Goal: Task Accomplishment & Management: Complete application form

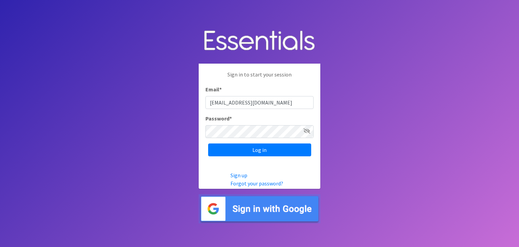
type input "[EMAIL_ADDRESS][DOMAIN_NAME]"
click at [208, 143] on input "Log in" at bounding box center [259, 149] width 103 height 13
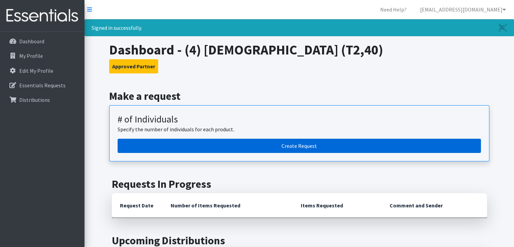
click at [276, 143] on link "Create Request" at bounding box center [299, 146] width 363 height 14
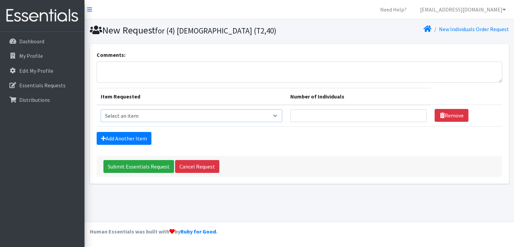
click at [132, 122] on select "Select an item A: Babies - Size 0 (Preemie) A: Babies - Size 01 (newborn) A: Ba…" at bounding box center [192, 115] width 182 height 13
select select "5614"
click at [101, 120] on select "Select an item A: Babies - Size 0 (Preemie) A: Babies - Size 01 (newborn) A: Ba…" at bounding box center [192, 115] width 182 height 13
click at [415, 122] on input "1" at bounding box center [358, 115] width 136 height 13
click at [415, 122] on input "2" at bounding box center [358, 115] width 136 height 13
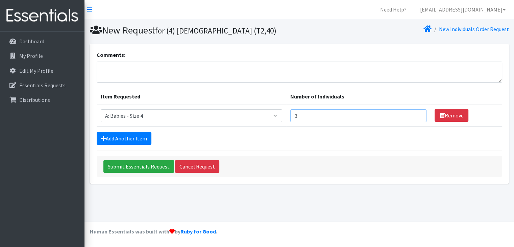
click at [415, 122] on input "3" at bounding box center [358, 115] width 136 height 13
type input "4"
click at [415, 122] on input "4" at bounding box center [358, 115] width 136 height 13
click at [115, 145] on link "Add Another Item" at bounding box center [124, 138] width 55 height 13
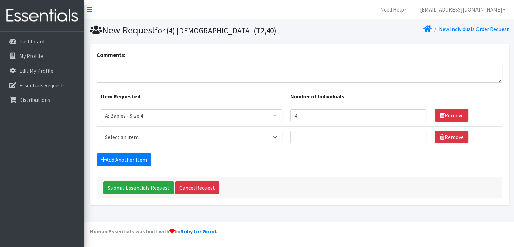
click at [137, 143] on select "Select an item A: Babies - Size 0 (Preemie) A: Babies - Size 01 (newborn) A: Ba…" at bounding box center [192, 136] width 182 height 13
select select "5616"
click at [101, 141] on select "Select an item A: Babies - Size 0 (Preemie) A: Babies - Size 01 (newborn) A: Ba…" at bounding box center [192, 136] width 182 height 13
click at [287, 166] on div "Add Another Item" at bounding box center [300, 159] width 406 height 13
click at [309, 143] on input "Number of Individuals" at bounding box center [358, 136] width 136 height 13
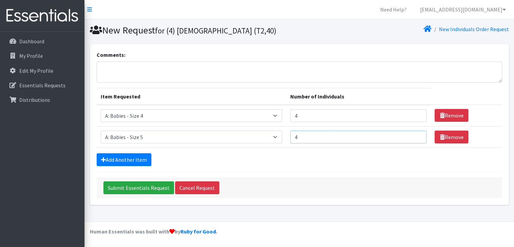
type input "4"
click at [261, 177] on form "Comments: Item Requested Number of Individuals Item Requested Select an item A:…" at bounding box center [300, 124] width 406 height 147
click at [443, 122] on link "Remove" at bounding box center [452, 115] width 34 height 13
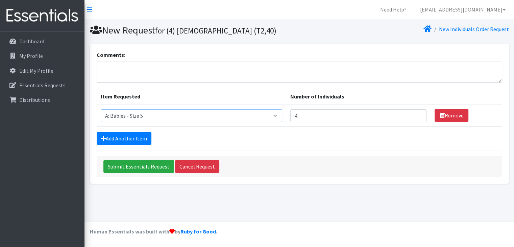
click at [278, 122] on select "Select an item A: Babies - Size 0 (Preemie) A: Babies - Size 01 (newborn) A: Ba…" at bounding box center [192, 115] width 182 height 13
select select "5617"
click at [101, 120] on select "Select an item A: Babies - Size 0 (Preemie) A: Babies - Size 01 (newborn) A: Ba…" at bounding box center [192, 115] width 182 height 13
click at [117, 145] on link "Add Another Item" at bounding box center [124, 138] width 55 height 13
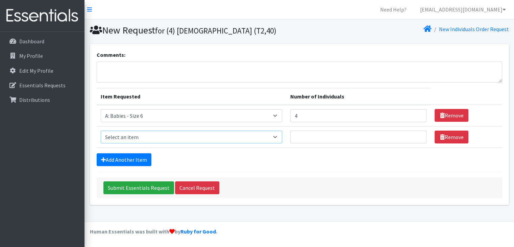
click at [122, 143] on select "Select an item A: Babies - Size 0 (Preemie) A: Babies - Size 01 (newborn) A: Ba…" at bounding box center [192, 136] width 182 height 13
select select "5614"
click at [101, 141] on select "Select an item A: Babies - Size 0 (Preemie) A: Babies - Size 01 (newborn) A: Ba…" at bounding box center [192, 136] width 182 height 13
click at [304, 143] on input "Number of Individuals" at bounding box center [358, 136] width 136 height 13
type input "4"
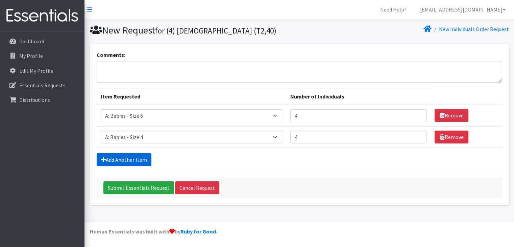
click at [131, 166] on link "Add Another Item" at bounding box center [124, 159] width 55 height 13
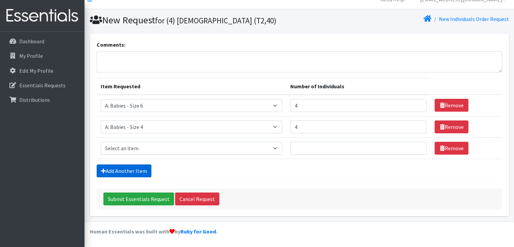
scroll to position [21, 0]
click at [144, 149] on select "Select an item A: Babies - Size 0 (Preemie) A: Babies - Size 01 (newborn) A: Ba…" at bounding box center [192, 148] width 182 height 13
select select "5616"
click at [101, 142] on select "Select an item A: Babies - Size 0 (Preemie) A: Babies - Size 01 (newborn) A: Ba…" at bounding box center [192, 148] width 182 height 13
click at [314, 148] on input "Number of Individuals" at bounding box center [358, 148] width 136 height 13
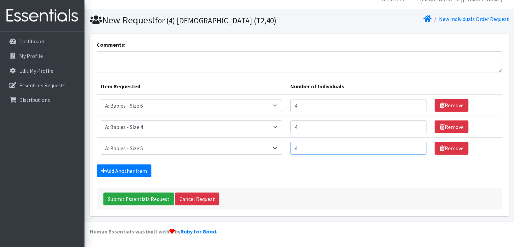
type input "4"
click at [318, 168] on div "Add Another Item" at bounding box center [300, 170] width 406 height 13
click at [143, 198] on input "Submit Essentials Request" at bounding box center [138, 198] width 71 height 13
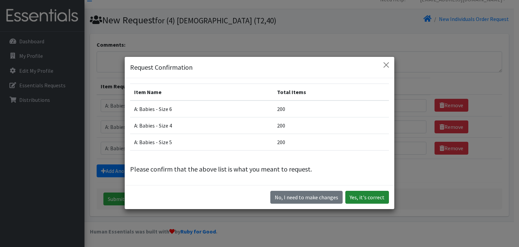
click at [368, 195] on button "Yes, it's correct" at bounding box center [367, 197] width 44 height 13
